Goal: Transaction & Acquisition: Purchase product/service

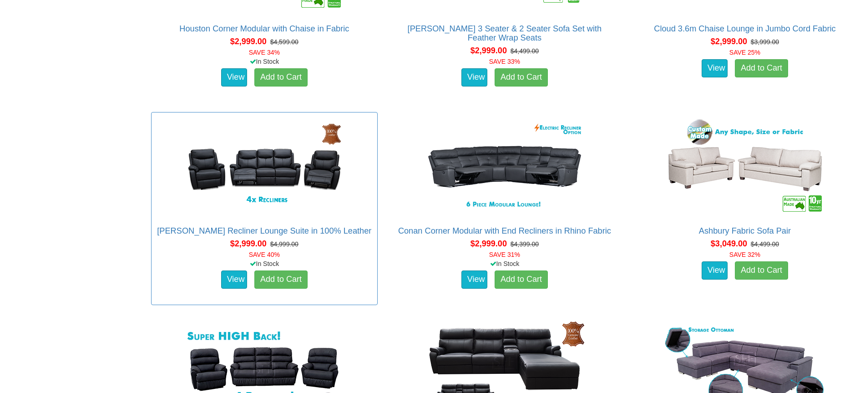
scroll to position [3791, 0]
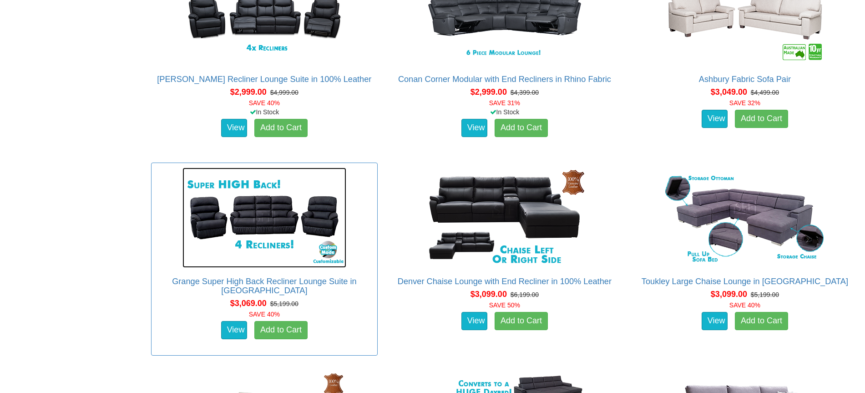
click at [272, 220] on img at bounding box center [264, 217] width 164 height 100
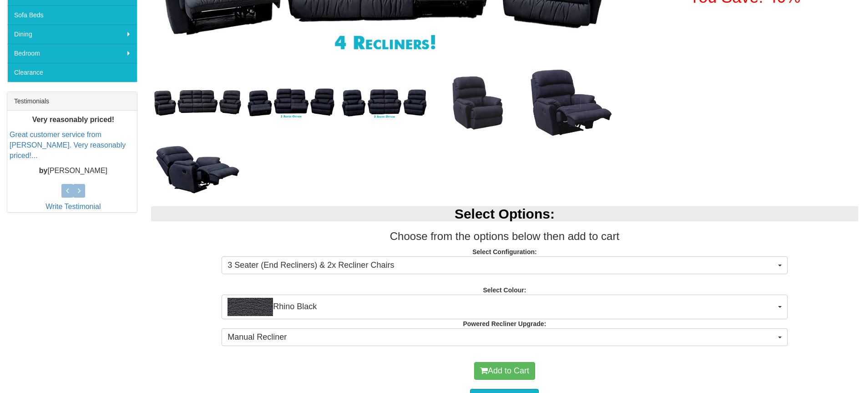
scroll to position [303, 0]
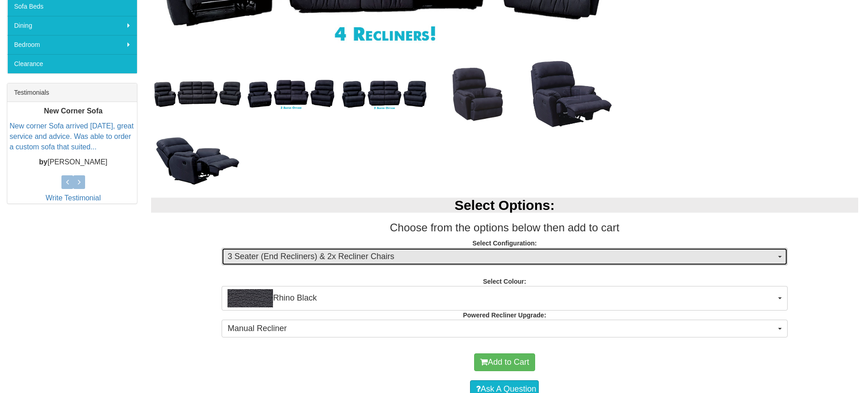
click at [781, 257] on span "button" at bounding box center [780, 257] width 4 height 2
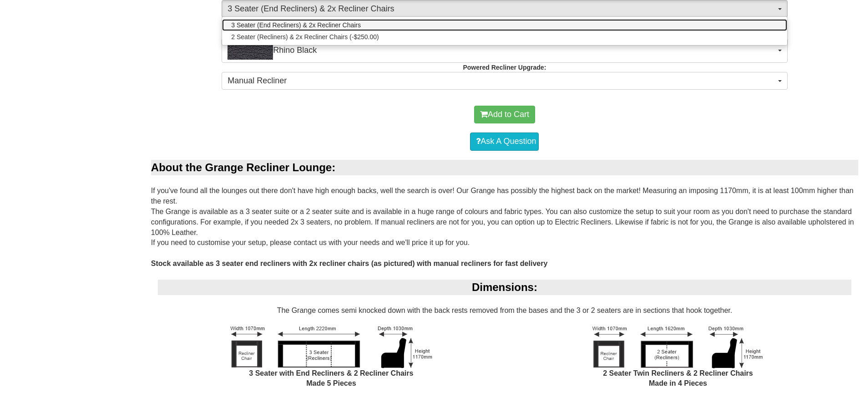
scroll to position [606, 0]
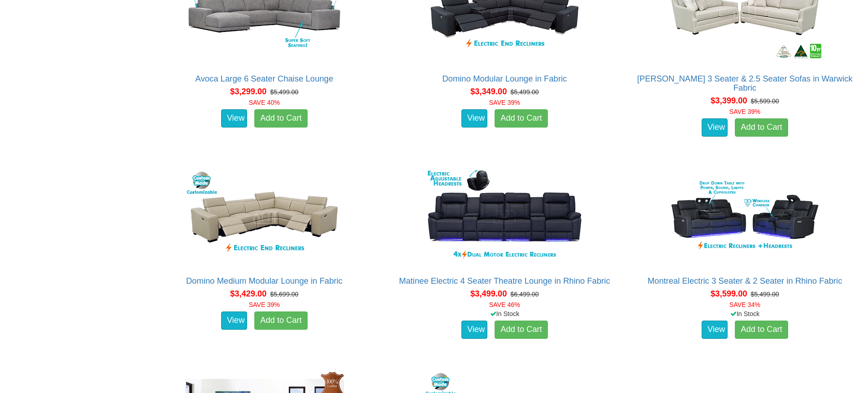
scroll to position [4549, 0]
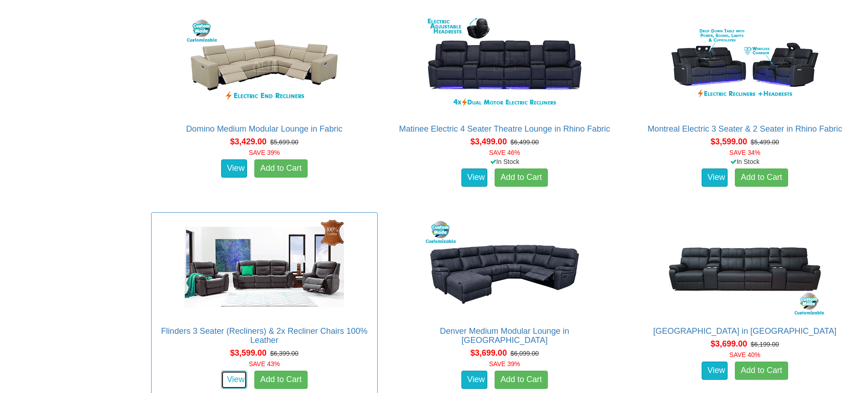
click at [237, 380] on link "View" at bounding box center [234, 379] width 26 height 18
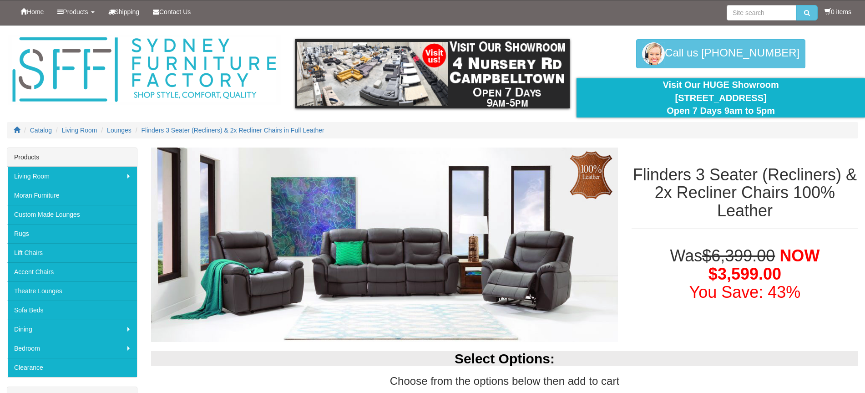
scroll to position [151, 0]
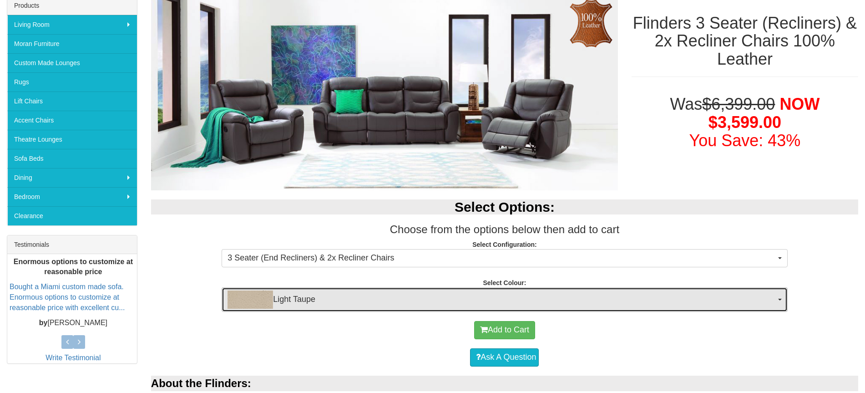
click at [782, 301] on button "Light Taupe" at bounding box center [504, 299] width 565 height 25
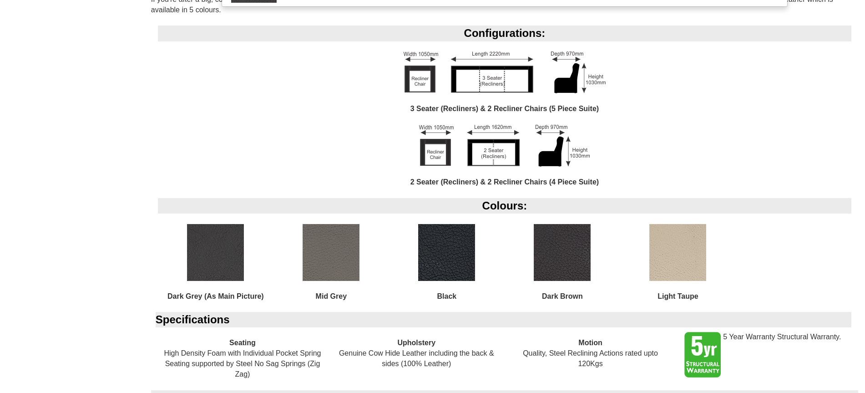
scroll to position [0, 0]
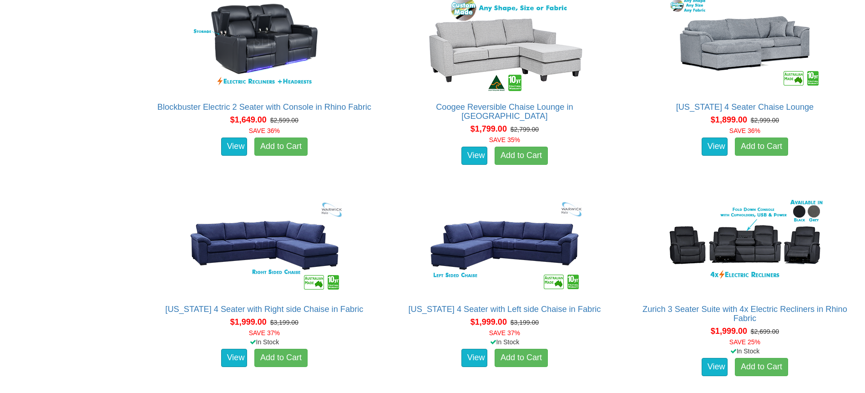
scroll to position [227, 0]
